Goal: Information Seeking & Learning: Learn about a topic

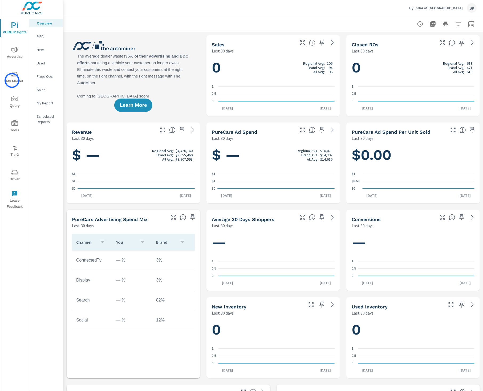
click at [12, 80] on span "My Market" at bounding box center [15, 77] width 26 height 13
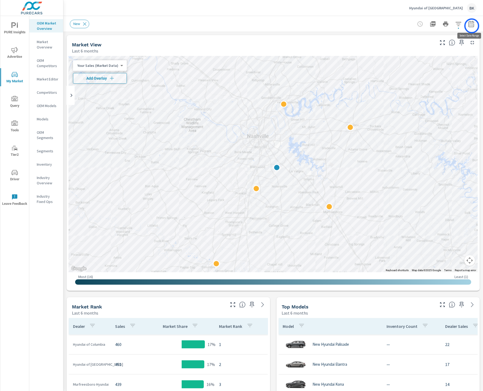
click at [472, 26] on icon "button" at bounding box center [471, 24] width 6 height 6
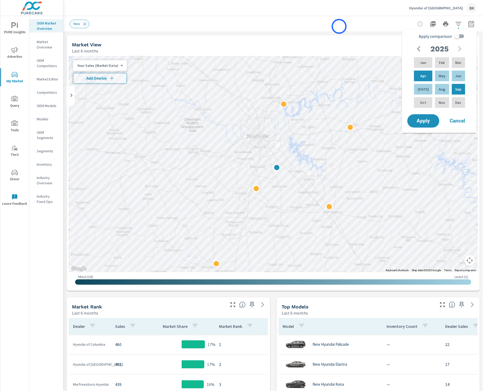
click at [339, 26] on div "New" at bounding box center [236, 24] width 332 height 9
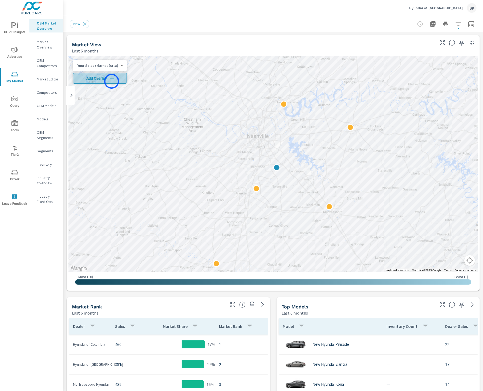
click at [112, 81] on button "Add Overlay" at bounding box center [100, 78] width 54 height 11
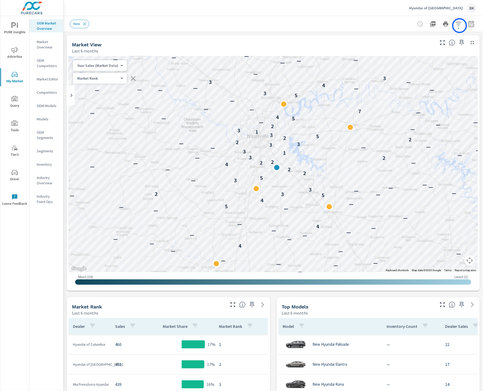
click at [459, 25] on icon "button" at bounding box center [458, 24] width 6 height 6
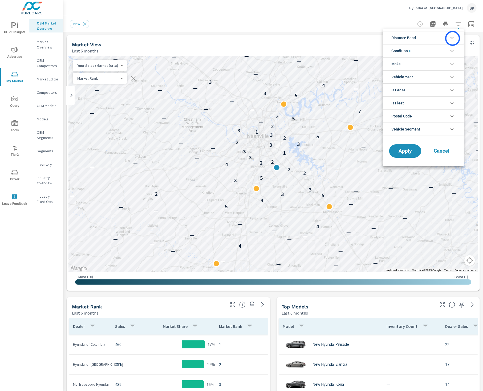
click at [453, 38] on icon "filter options" at bounding box center [452, 38] width 6 height 6
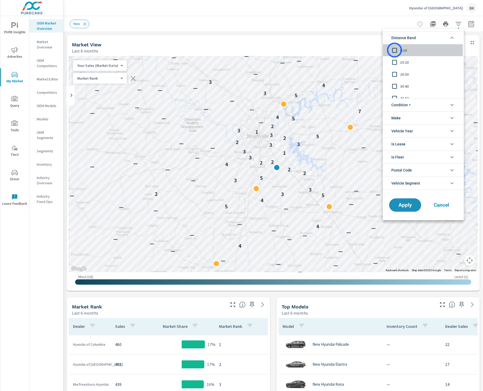
click at [395, 50] on input "filter options" at bounding box center [394, 50] width 11 height 11
click at [396, 62] on input "filter options" at bounding box center [394, 62] width 11 height 11
click at [412, 210] on button "Apply" at bounding box center [405, 205] width 33 height 14
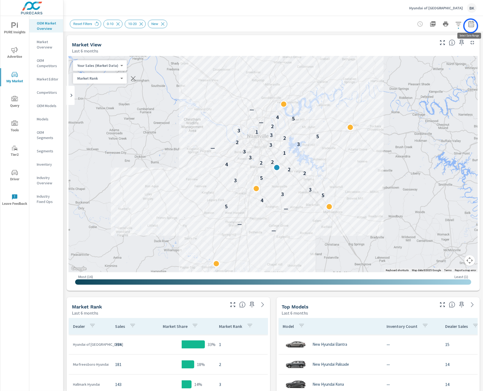
click at [471, 26] on icon "button" at bounding box center [471, 24] width 6 height 6
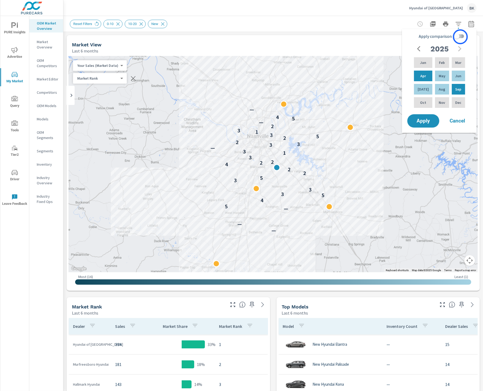
click at [460, 37] on input "Apply comparison" at bounding box center [457, 36] width 30 height 10
checkbox input "true"
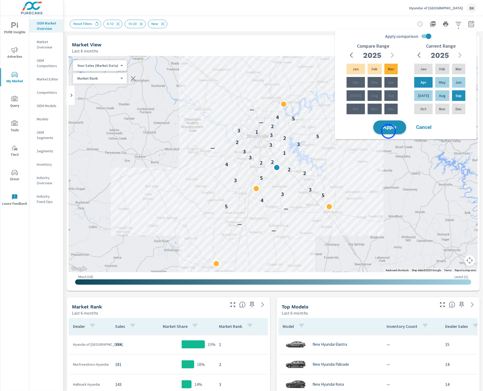
click at [388, 131] on button "Apply" at bounding box center [389, 127] width 33 height 14
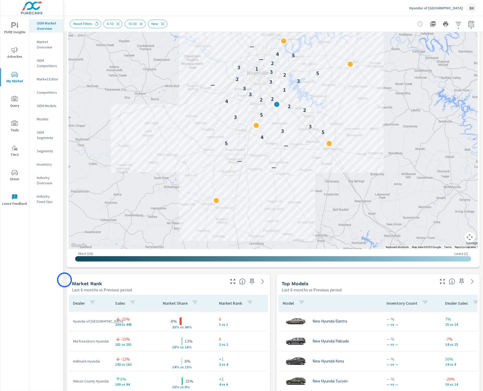
scroll to position [94, 0]
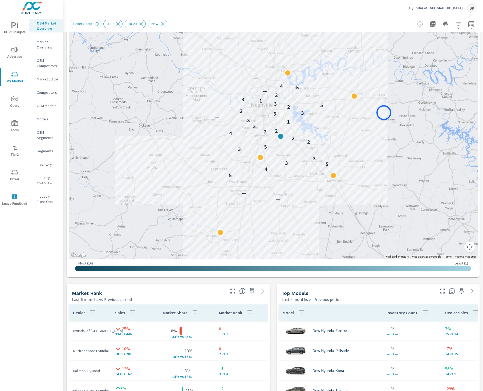
drag, startPoint x: 380, startPoint y: 88, endPoint x: 384, endPoint y: 113, distance: 24.6
click at [384, 113] on div "— — — 5 4 5 3 3 3 5 2 2 4 2 2 3 1 3 — 3 3 2 2 5 3 1 3 2 — 5 4 —" at bounding box center [273, 110] width 409 height 296
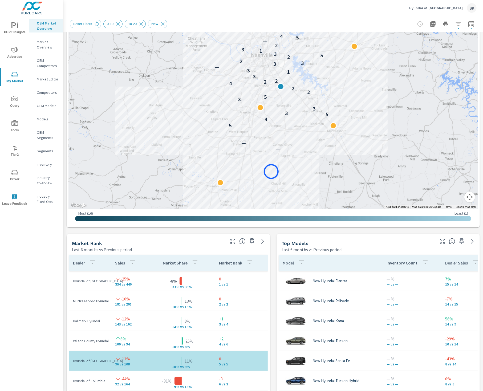
scroll to position [75, 0]
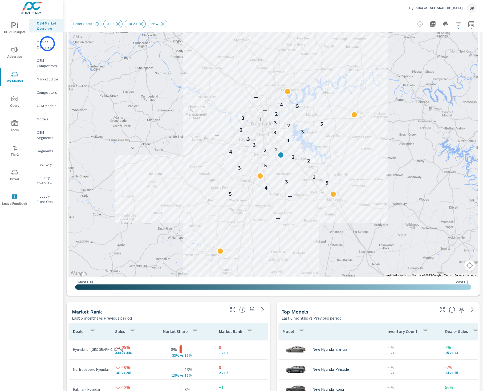
click at [47, 44] on p "Market Overview" at bounding box center [48, 44] width 22 height 11
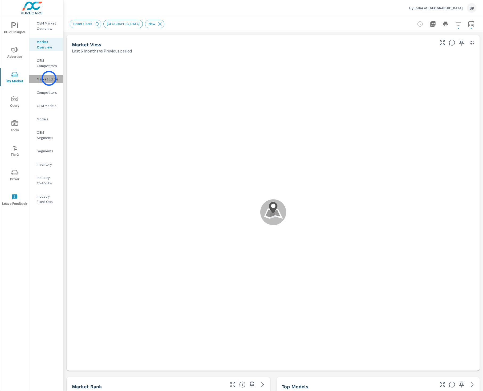
click at [49, 78] on p "Market Editor" at bounding box center [48, 78] width 22 height 5
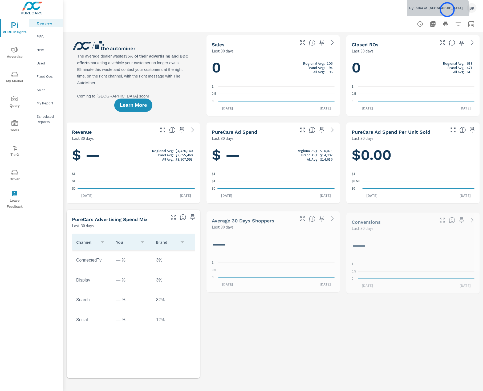
click at [447, 10] on p "Hyundai of [GEOGRAPHIC_DATA]" at bounding box center [436, 8] width 54 height 5
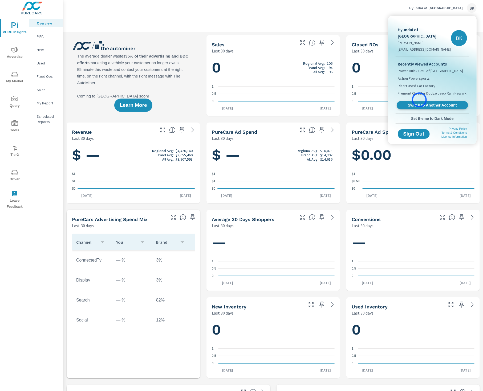
click at [419, 103] on span "Switch to Another Account" at bounding box center [432, 105] width 65 height 5
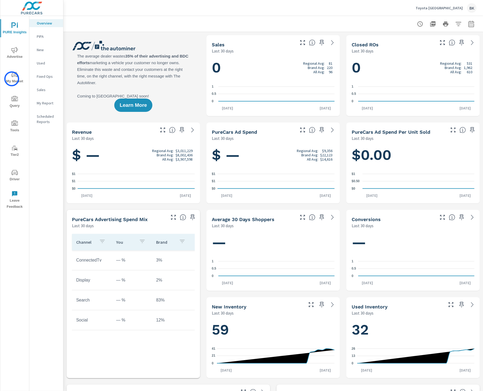
click at [12, 79] on span "My Market" at bounding box center [15, 77] width 26 height 13
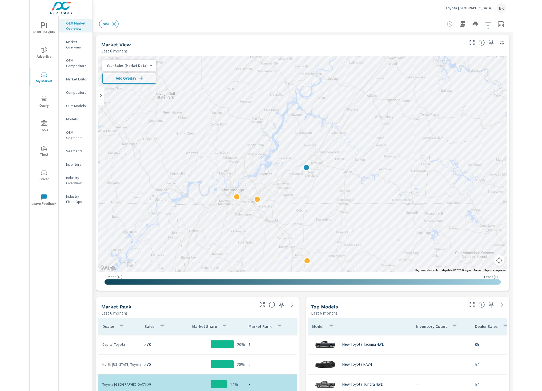
scroll to position [52, 0]
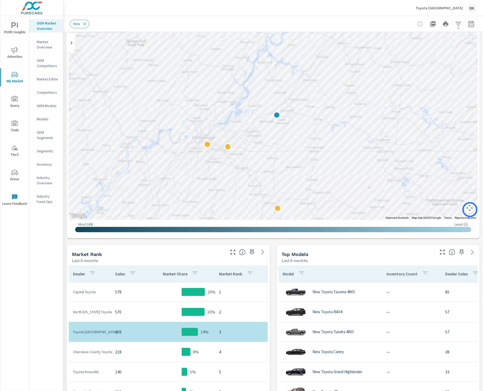
click at [470, 210] on button "Map camera controls" at bounding box center [469, 208] width 11 height 11
click at [459, 211] on button "Zoom out" at bounding box center [456, 208] width 11 height 11
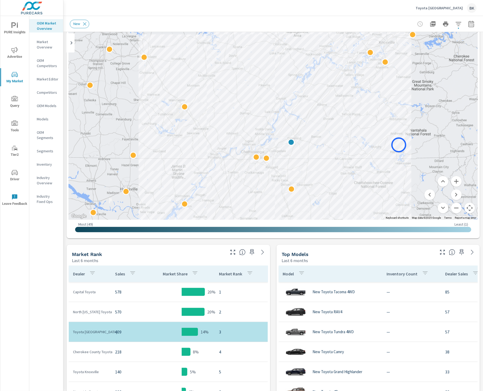
drag, startPoint x: 384, startPoint y: 118, endPoint x: 399, endPoint y: 145, distance: 30.6
click at [454, 180] on button "Zoom in" at bounding box center [456, 181] width 11 height 11
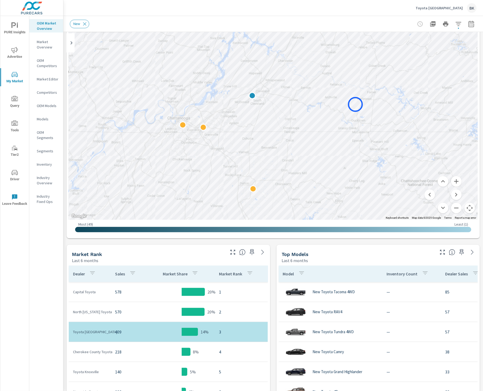
drag, startPoint x: 379, startPoint y: 140, endPoint x: 355, endPoint y: 104, distance: 42.9
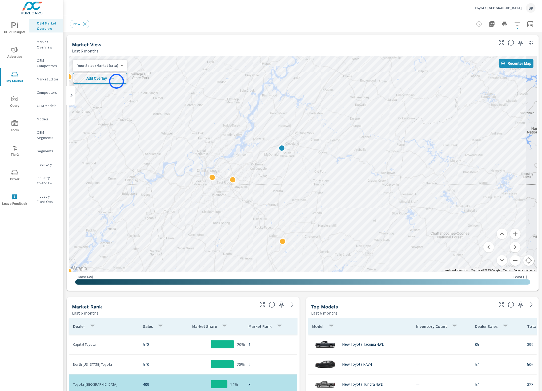
click at [116, 81] on button "Add Overlay" at bounding box center [100, 78] width 54 height 11
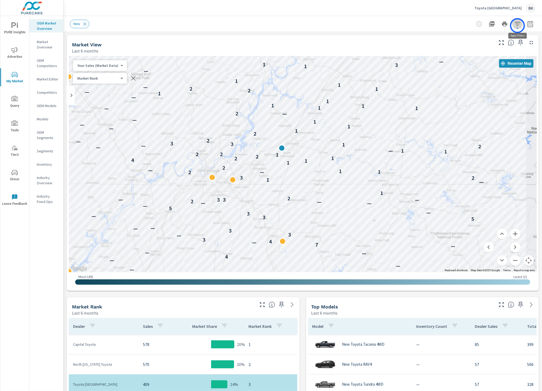
click at [483, 26] on icon "button" at bounding box center [517, 24] width 6 height 4
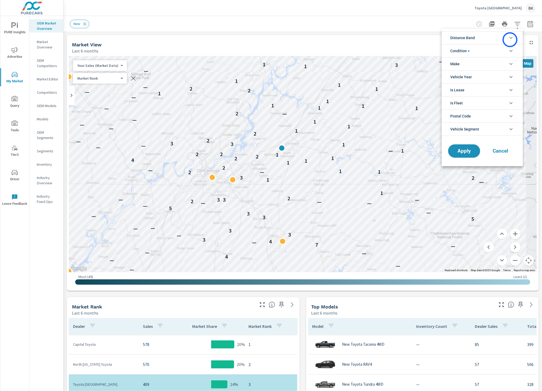
click at [483, 40] on icon "filter options" at bounding box center [511, 38] width 6 height 6
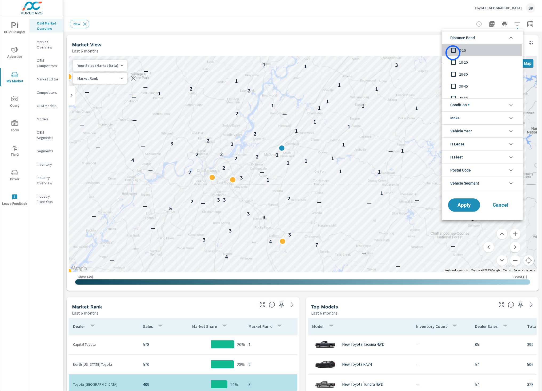
click at [453, 53] on input "filter options" at bounding box center [453, 50] width 11 height 11
click at [452, 63] on input "filter options" at bounding box center [453, 62] width 11 height 11
click at [483, 208] on button "Cancel" at bounding box center [500, 204] width 32 height 13
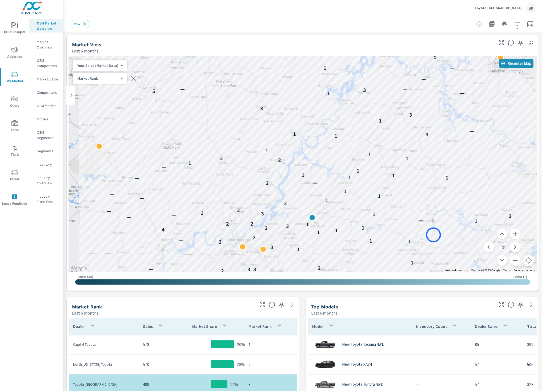
drag, startPoint x: 403, startPoint y: 164, endPoint x: 433, endPoint y: 235, distance: 76.9
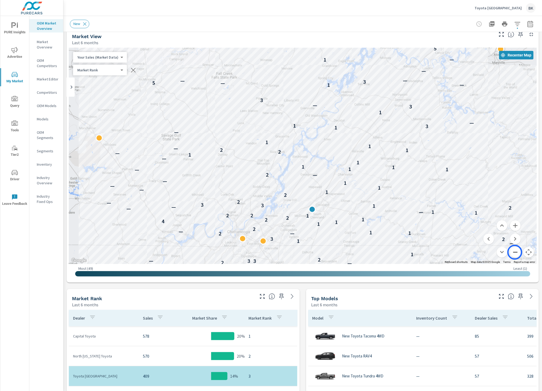
click at [483, 252] on button "Zoom out" at bounding box center [515, 252] width 11 height 11
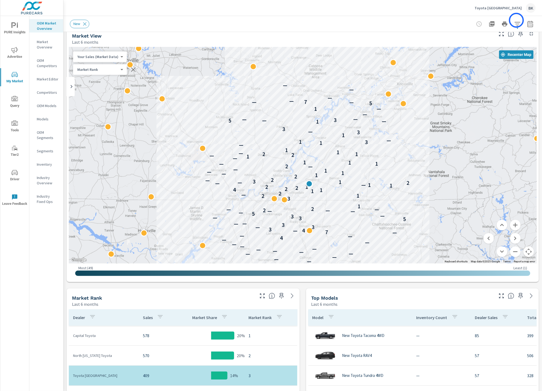
click at [483, 21] on icon "button" at bounding box center [517, 24] width 6 height 6
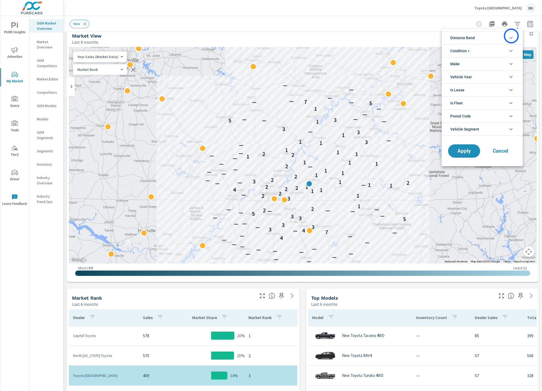
click at [483, 36] on icon "filter options" at bounding box center [511, 38] width 6 height 6
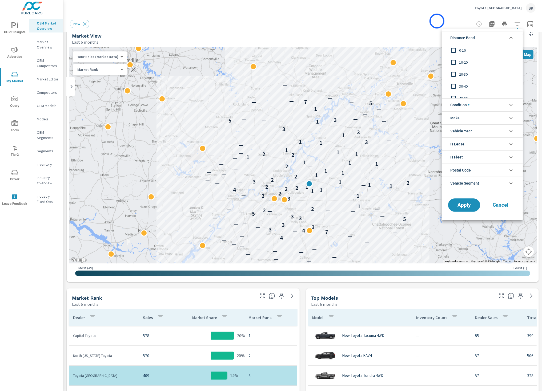
click at [437, 21] on div at bounding box center [271, 195] width 542 height 391
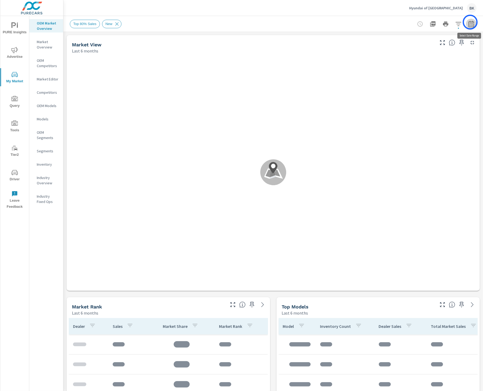
click at [470, 22] on icon "button" at bounding box center [471, 24] width 6 height 6
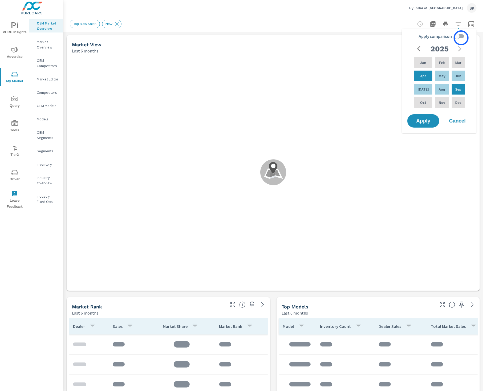
click at [461, 38] on input "Apply comparison" at bounding box center [457, 36] width 30 height 10
checkbox input "true"
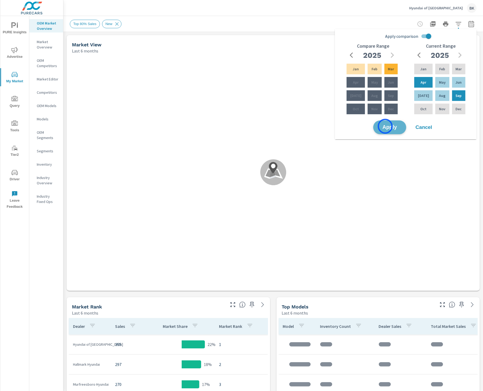
click at [385, 126] on span "Apply" at bounding box center [390, 127] width 22 height 5
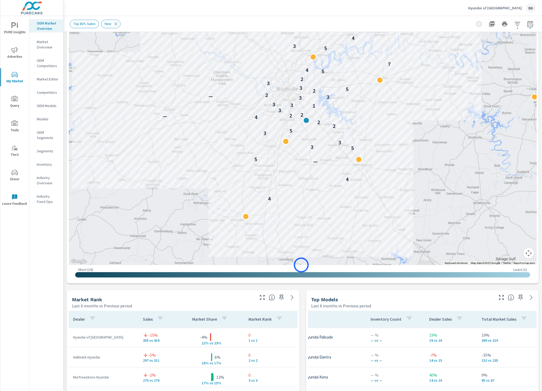
scroll to position [84, 0]
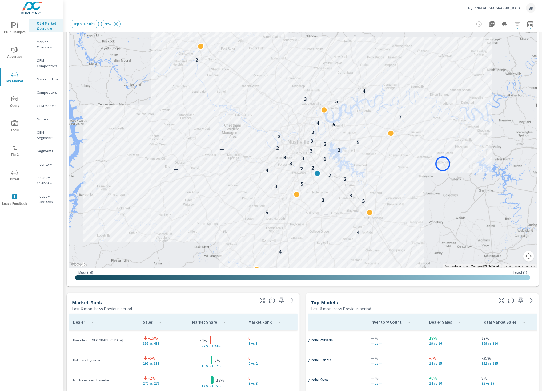
drag, startPoint x: 431, startPoint y: 111, endPoint x: 443, endPoint y: 165, distance: 55.0
click at [443, 165] on div "4 4 — 5 5 3 3 3 5 2 2 4 — 2 2 3 1 3 3 3 3 — 2 2 5 3 3 2 5 4 7 5 3 4 2 —" at bounding box center [303, 120] width 468 height 296
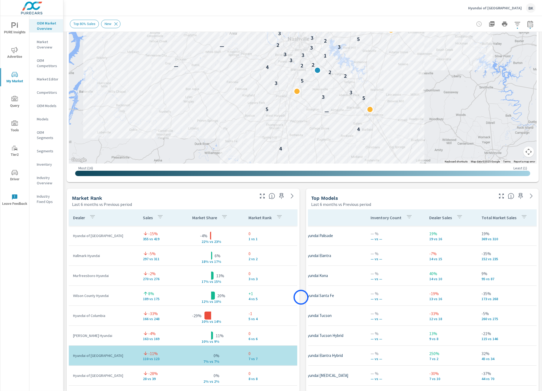
scroll to position [137, 0]
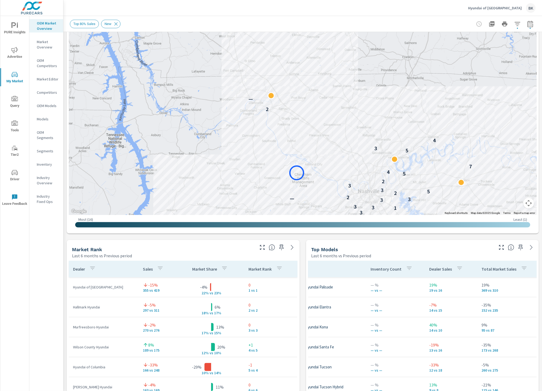
drag, startPoint x: 226, startPoint y: 72, endPoint x: 275, endPoint y: 143, distance: 86.5
click at [297, 173] on div "4 4 — 5 5 3 3 3 5 2 2 4 — 2 2 3 1 3 3 3 3 — 2 2 5 3 3 2 5 4 7 5 3 4 2 —" at bounding box center [303, 67] width 468 height 296
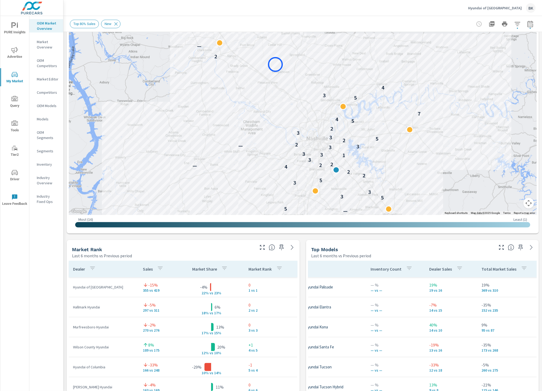
drag, startPoint x: 328, startPoint y: 120, endPoint x: 275, endPoint y: 64, distance: 76.5
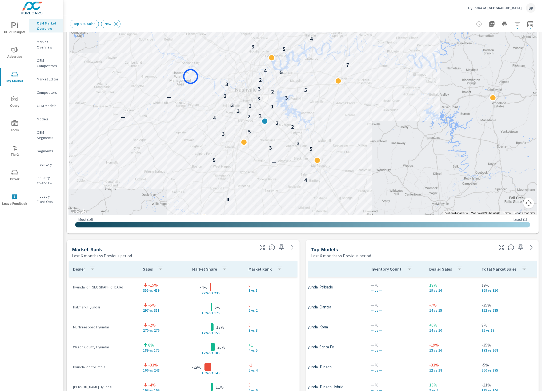
drag, startPoint x: 263, startPoint y: 126, endPoint x: 190, endPoint y: 76, distance: 87.8
click at [190, 76] on div "4 4 — 5 5 3 3 3 5 2 2 4 — 2 2 3 1 3 3 3 3 — 2 2 5 3 3 2 5 4 7 5 3 4 2 —" at bounding box center [303, 67] width 468 height 296
click at [46, 81] on p "Market Editor" at bounding box center [48, 78] width 22 height 5
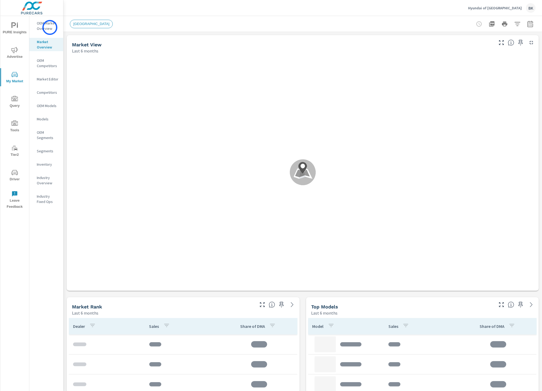
click at [50, 27] on p "OEM Market Overview" at bounding box center [48, 26] width 22 height 11
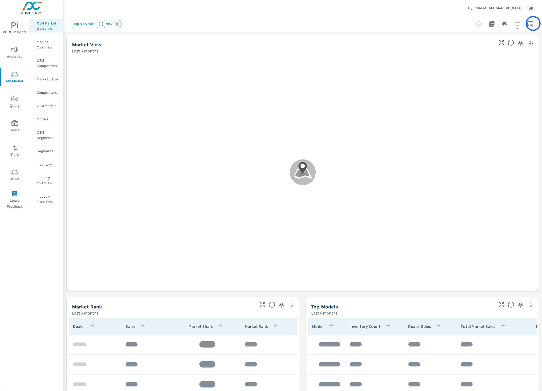
click at [533, 23] on icon "button" at bounding box center [530, 24] width 6 height 6
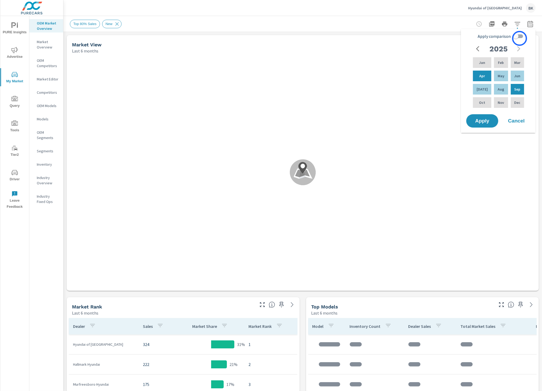
click at [519, 38] on input "Apply comparison" at bounding box center [515, 36] width 30 height 10
checkbox input "true"
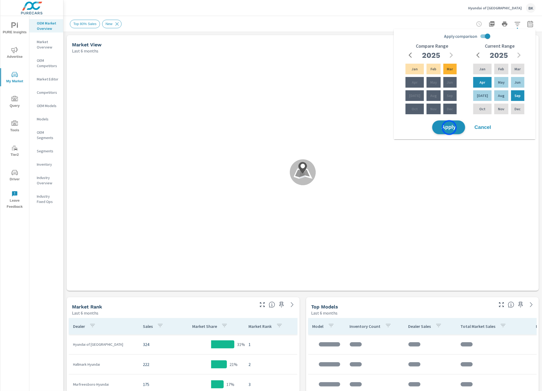
click at [449, 128] on span "Apply" at bounding box center [448, 127] width 22 height 5
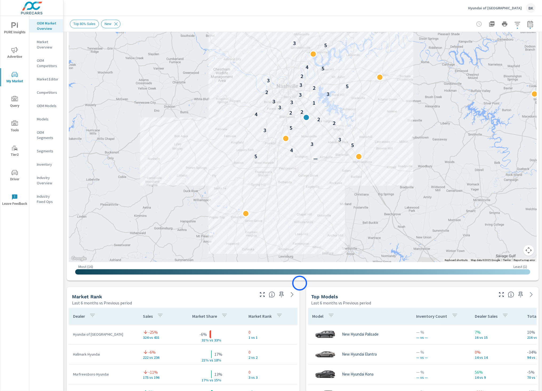
scroll to position [89, 0]
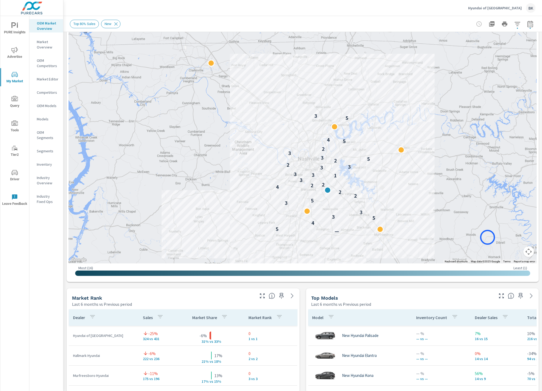
drag, startPoint x: 476, startPoint y: 208, endPoint x: 487, endPoint y: 237, distance: 31.8
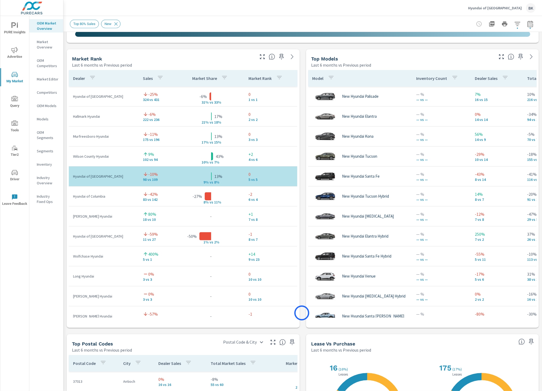
scroll to position [328, 0]
drag, startPoint x: 221, startPoint y: 177, endPoint x: 211, endPoint y: 176, distance: 9.9
click at [211, 176] on div "13%" at bounding box center [211, 176] width 67 height 0
drag, startPoint x: 224, startPoint y: 159, endPoint x: 213, endPoint y: 157, distance: 11.3
click at [213, 157] on td "43% 10% v s 7%" at bounding box center [211, 156] width 67 height 9
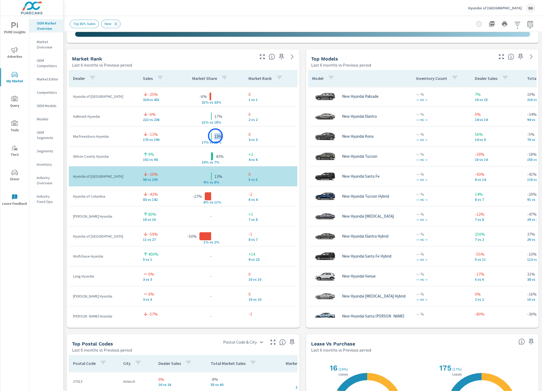
drag, startPoint x: 228, startPoint y: 138, endPoint x: 215, endPoint y: 136, distance: 12.5
click at [215, 136] on td "13% 17% v s 15%" at bounding box center [211, 136] width 67 height 9
drag, startPoint x: 217, startPoint y: 116, endPoint x: 210, endPoint y: 116, distance: 6.4
click at [210, 116] on td "17% 21% v s 18%" at bounding box center [211, 116] width 67 height 9
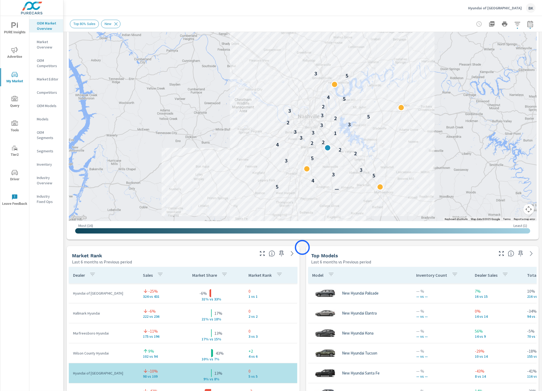
scroll to position [84, 0]
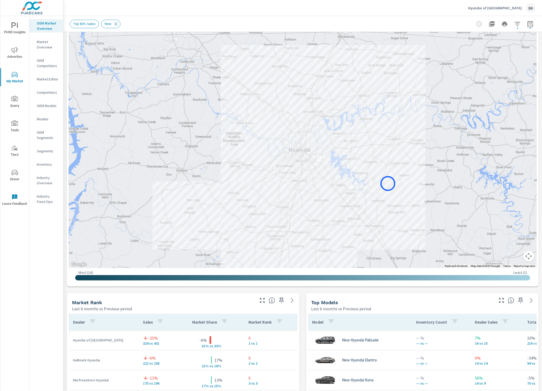
drag, startPoint x: 396, startPoint y: 192, endPoint x: 388, endPoint y: 184, distance: 12.2
click at [48, 79] on p "Market Editor" at bounding box center [48, 78] width 22 height 5
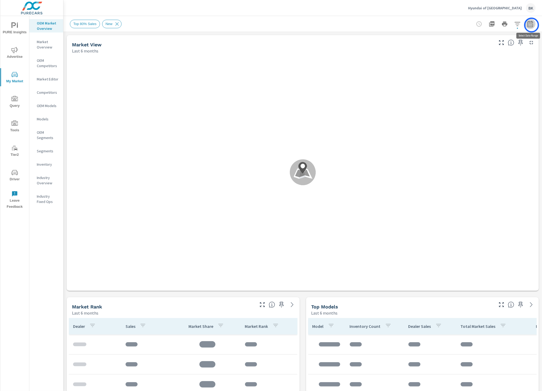
click at [531, 25] on icon "button" at bounding box center [529, 25] width 3 height 2
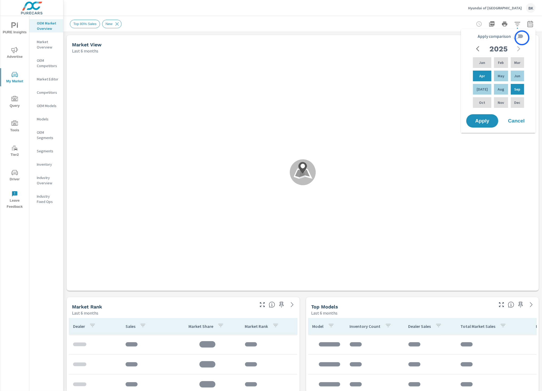
click at [522, 38] on input "Apply comparison" at bounding box center [515, 36] width 30 height 10
checkbox input "true"
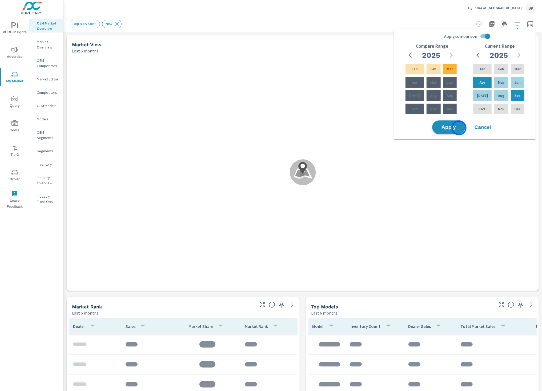
click at [457, 129] on span "Apply" at bounding box center [448, 127] width 22 height 5
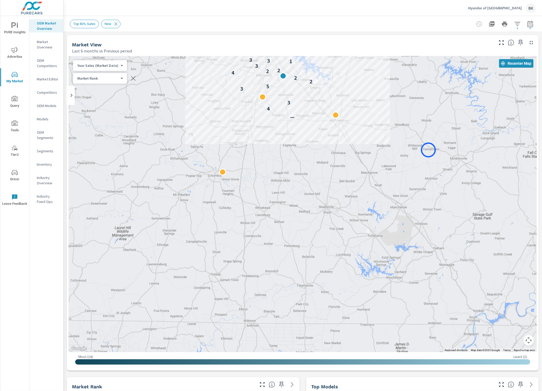
drag, startPoint x: 452, startPoint y: 285, endPoint x: 428, endPoint y: 150, distance: 137.4
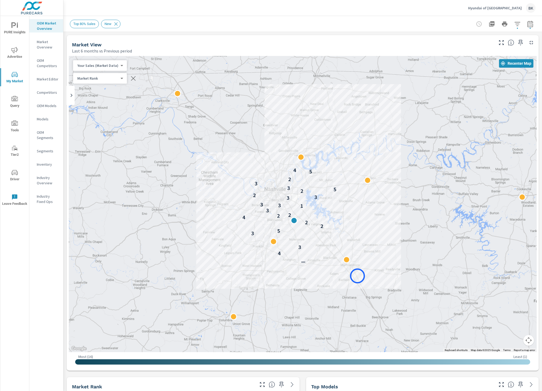
drag, startPoint x: 348, startPoint y: 143, endPoint x: 357, endPoint y: 276, distance: 133.0
click at [357, 276] on div "— 4 3 3 5 2 2 4 2 2 3 1 3 3 3 3 2 2 5 3 3 2 5 4" at bounding box center [303, 204] width 468 height 296
click at [48, 79] on p "Market Editor" at bounding box center [48, 78] width 22 height 5
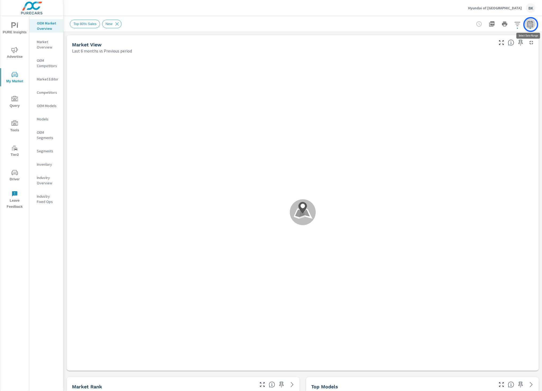
click at [530, 25] on icon "button" at bounding box center [530, 24] width 6 height 6
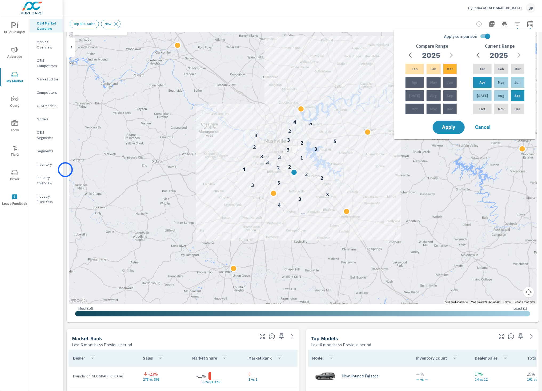
scroll to position [48, 0]
click at [486, 127] on span "Cancel" at bounding box center [482, 127] width 21 height 5
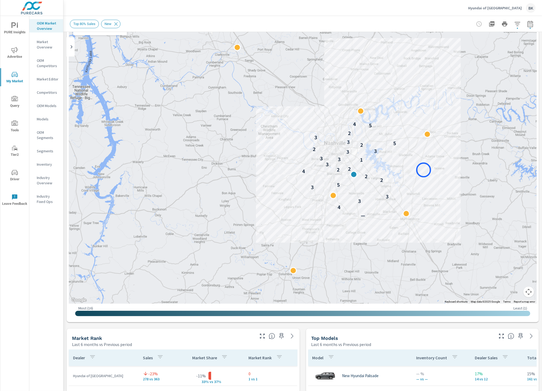
drag, startPoint x: 361, startPoint y: 167, endPoint x: 423, endPoint y: 170, distance: 62.7
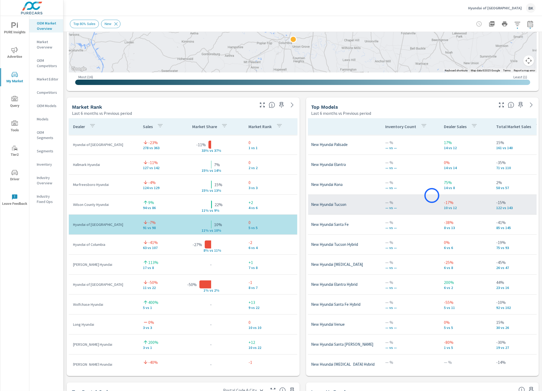
scroll to position [0, 112]
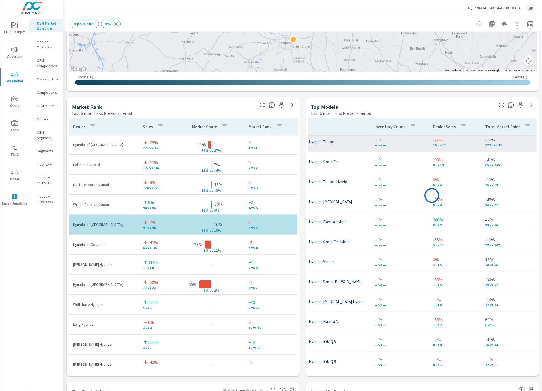
scroll to position [63, 23]
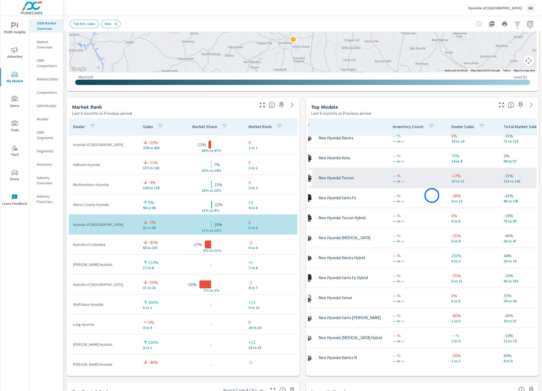
scroll to position [84, 23]
